Goal: Navigation & Orientation: Go to known website

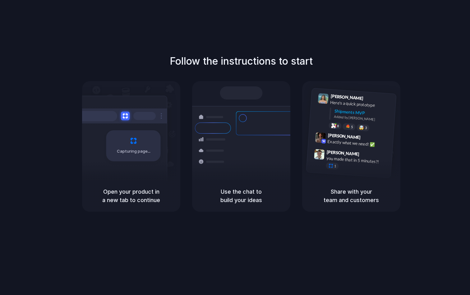
click at [137, 149] on span "Capturing page" at bounding box center [134, 151] width 35 height 6
click at [310, 151] on div "Simon Kubica 9:47 AM you made that in 5 minutes?! 1" at bounding box center [350, 160] width 86 height 29
click at [350, 151] on span "[PERSON_NAME]" at bounding box center [343, 153] width 33 height 9
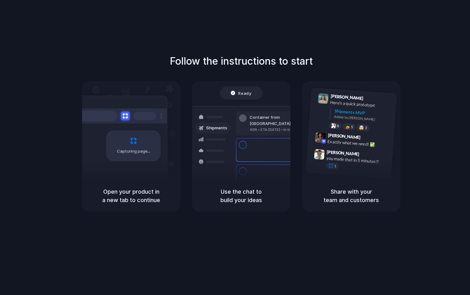
click at [213, 57] on h1 "Follow the instructions to start" at bounding box center [241, 61] width 143 height 15
click at [207, 60] on h1 "Follow the instructions to start" at bounding box center [241, 61] width 143 height 15
